Goal: Information Seeking & Learning: Learn about a topic

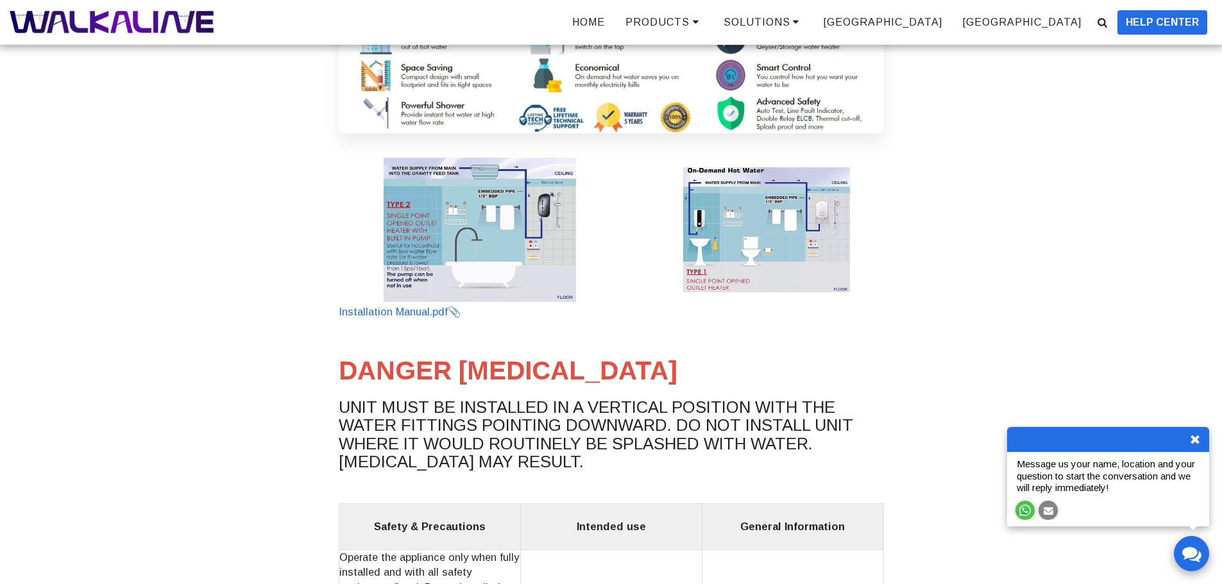
scroll to position [64, 0]
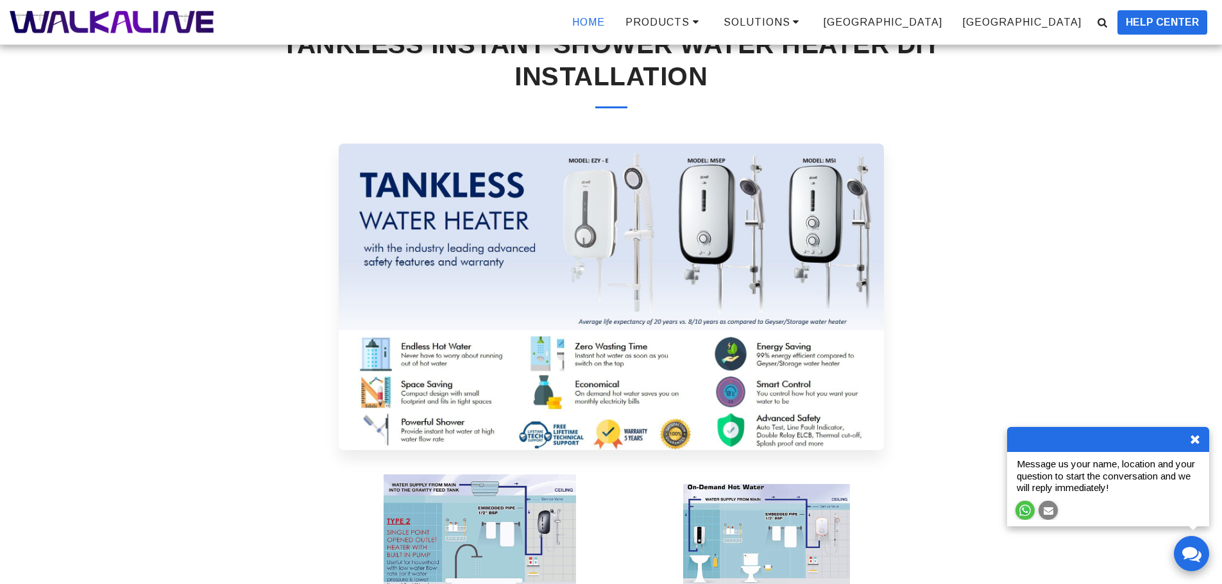
click at [605, 22] on span "HOME" at bounding box center [588, 22] width 33 height 11
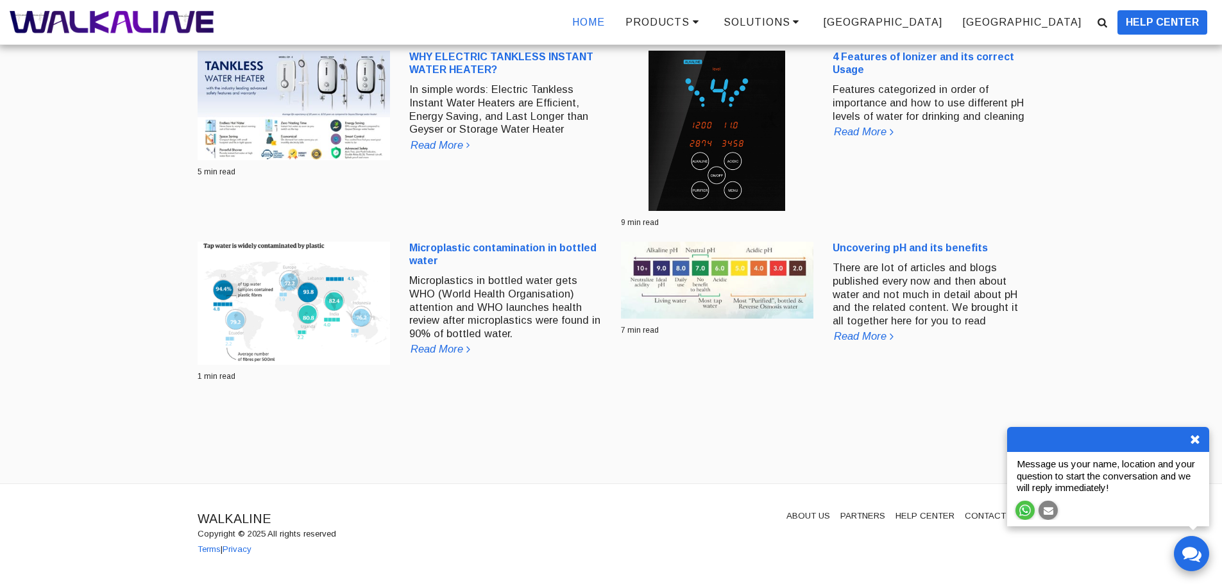
scroll to position [2144, 0]
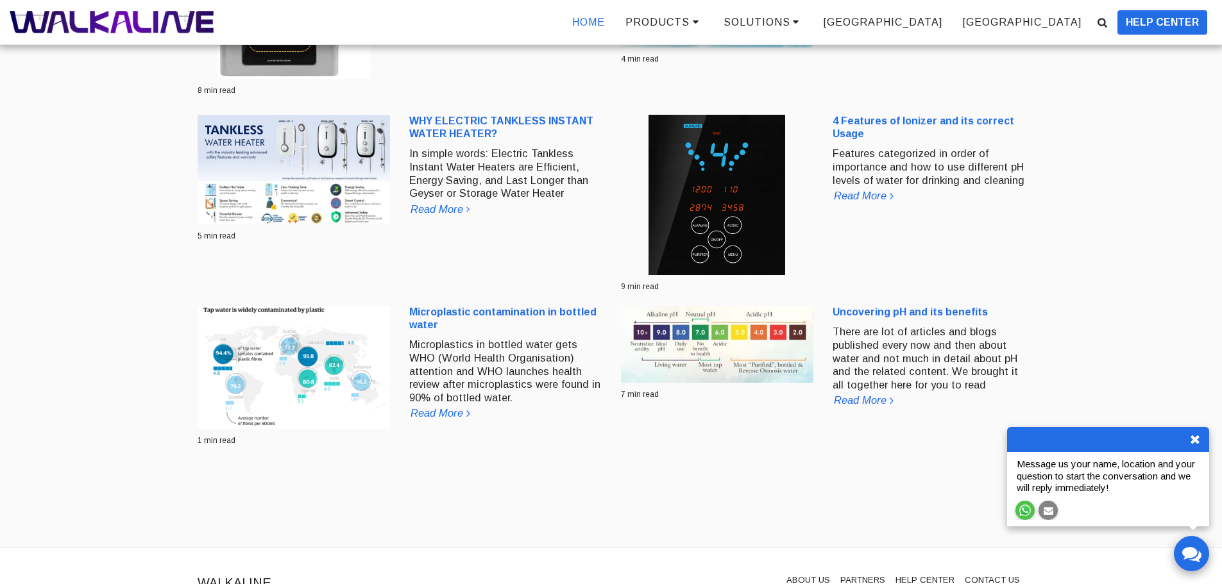
click at [326, 164] on img at bounding box center [294, 169] width 192 height 109
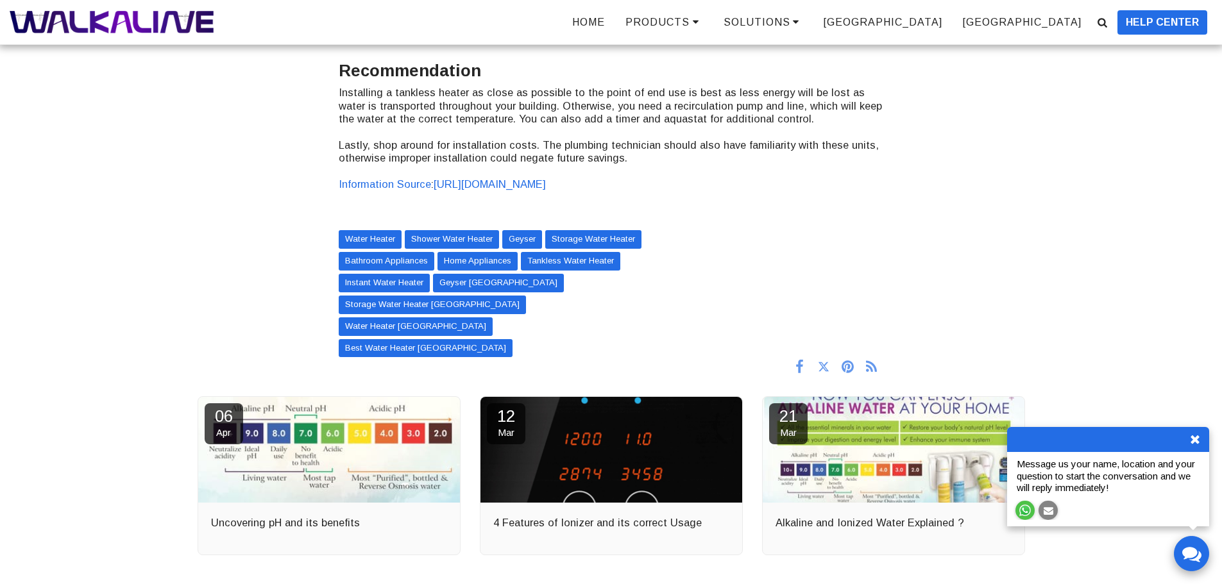
scroll to position [2949, 0]
